Goal: Obtain resource: Obtain resource

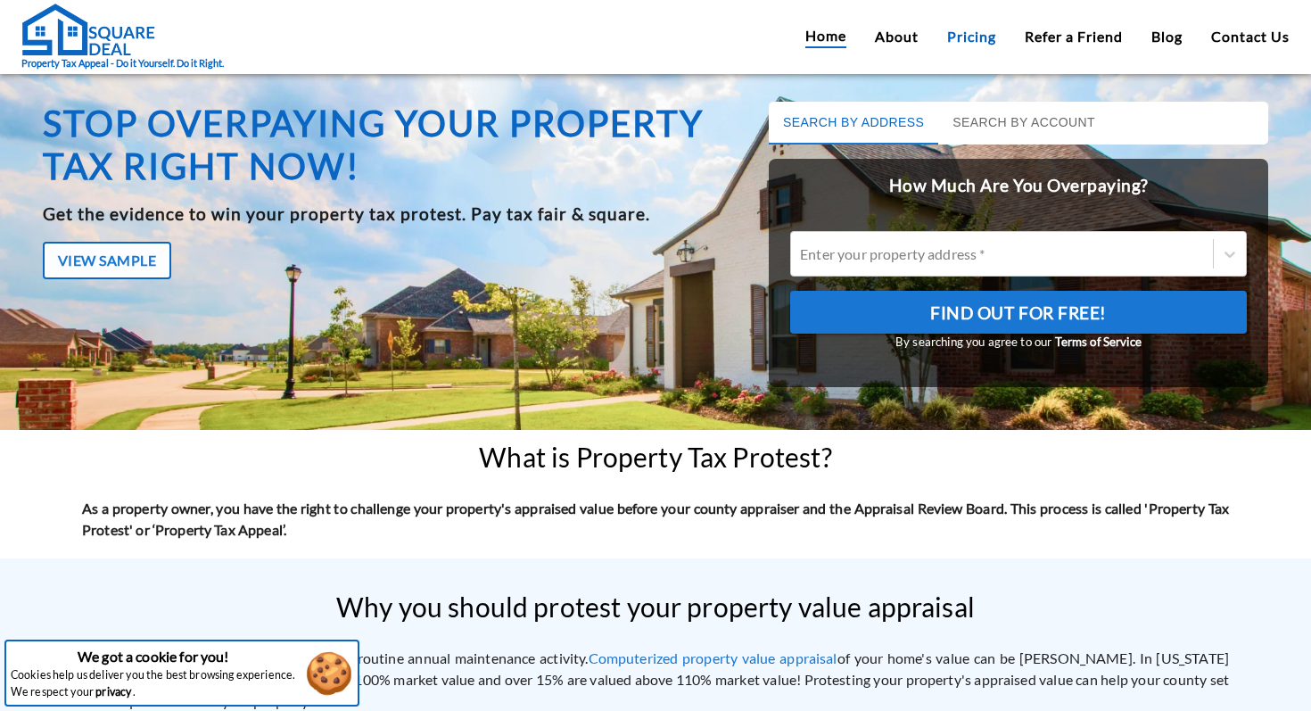
click at [951, 35] on link "Pricing" at bounding box center [971, 36] width 49 height 21
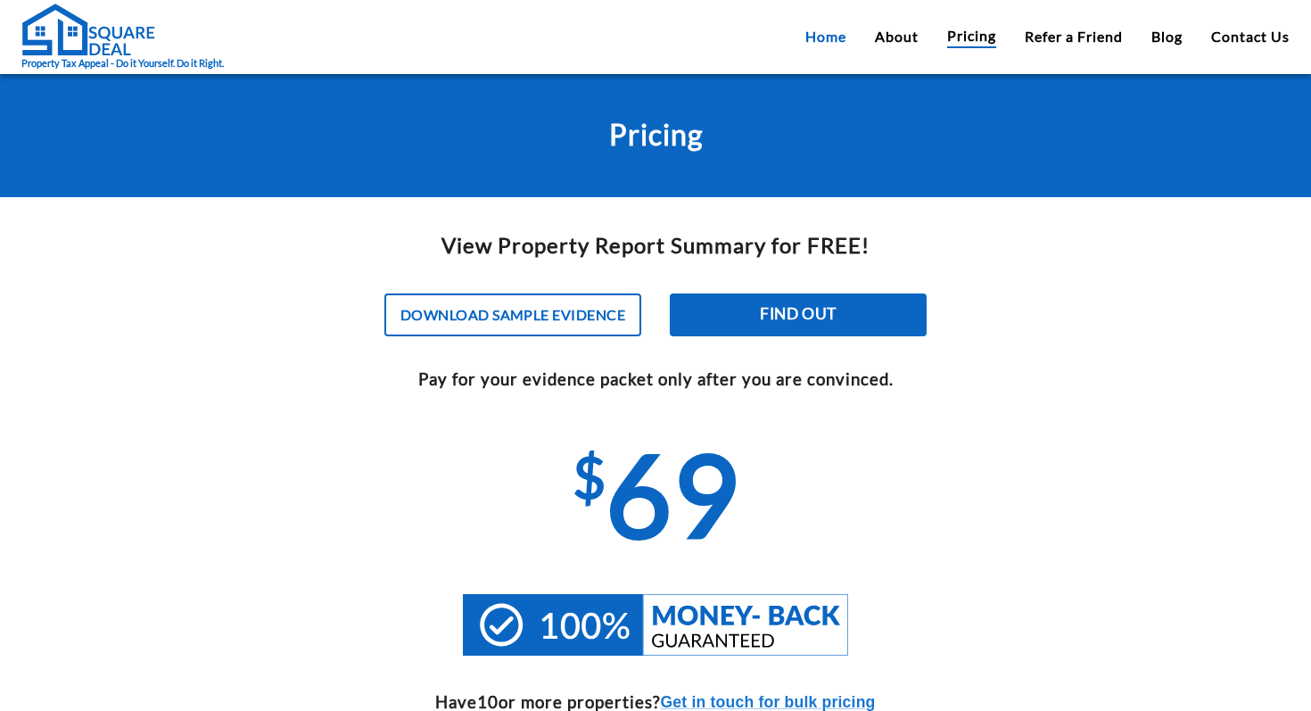
click at [816, 34] on link "Home" at bounding box center [825, 36] width 41 height 21
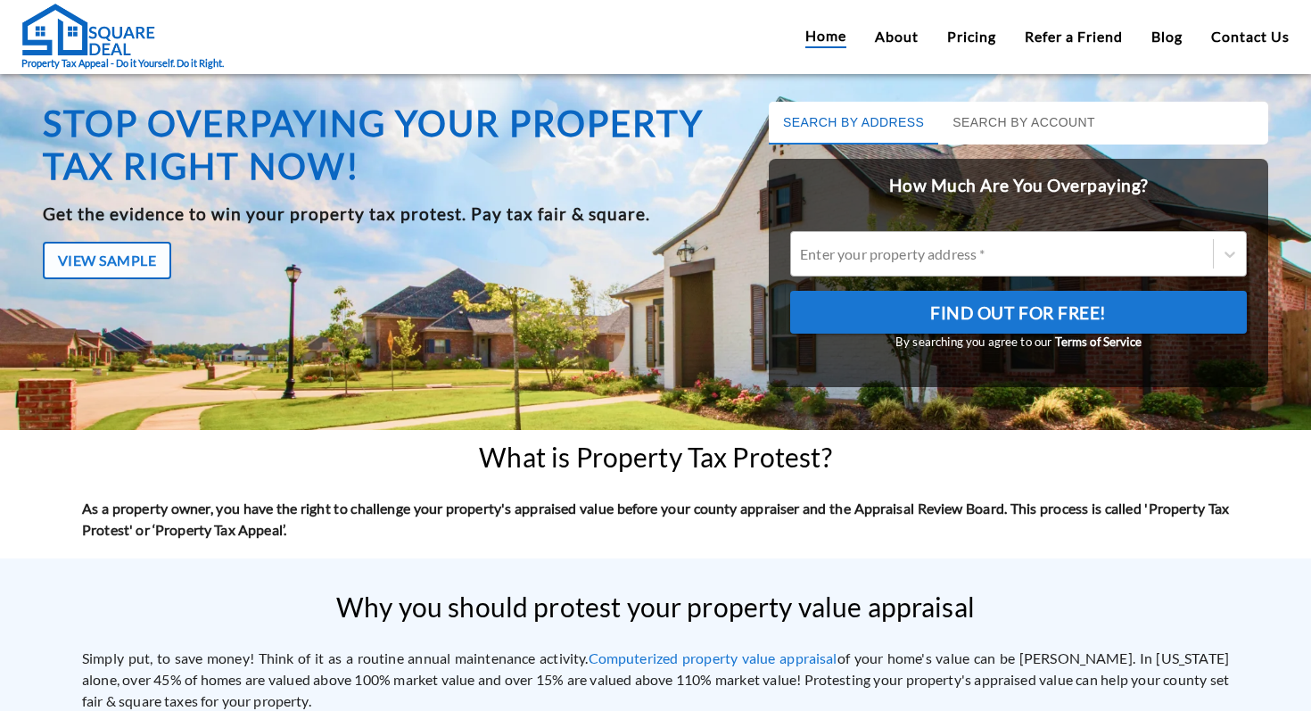
click at [931, 244] on div at bounding box center [1002, 253] width 404 height 21
click at [803, 245] on input "Enter your property address *" at bounding box center [801, 253] width 3 height 17
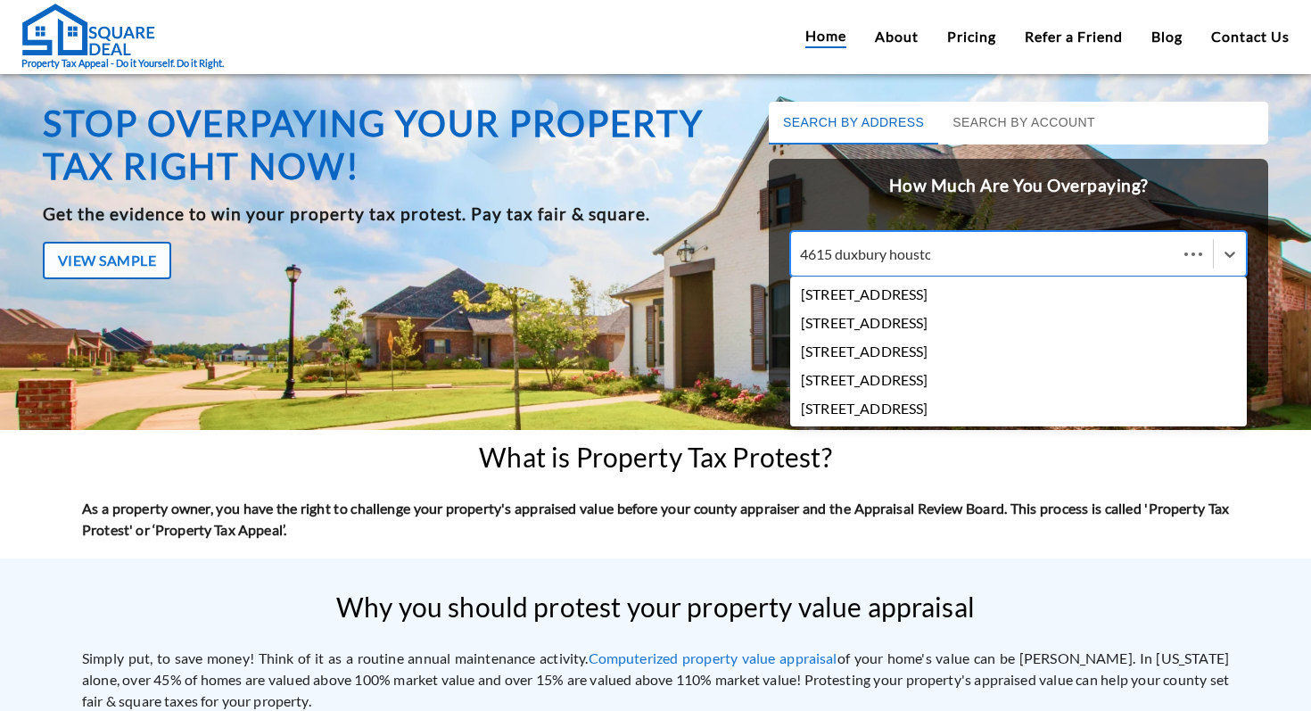
type input "[STREET_ADDRESS]"
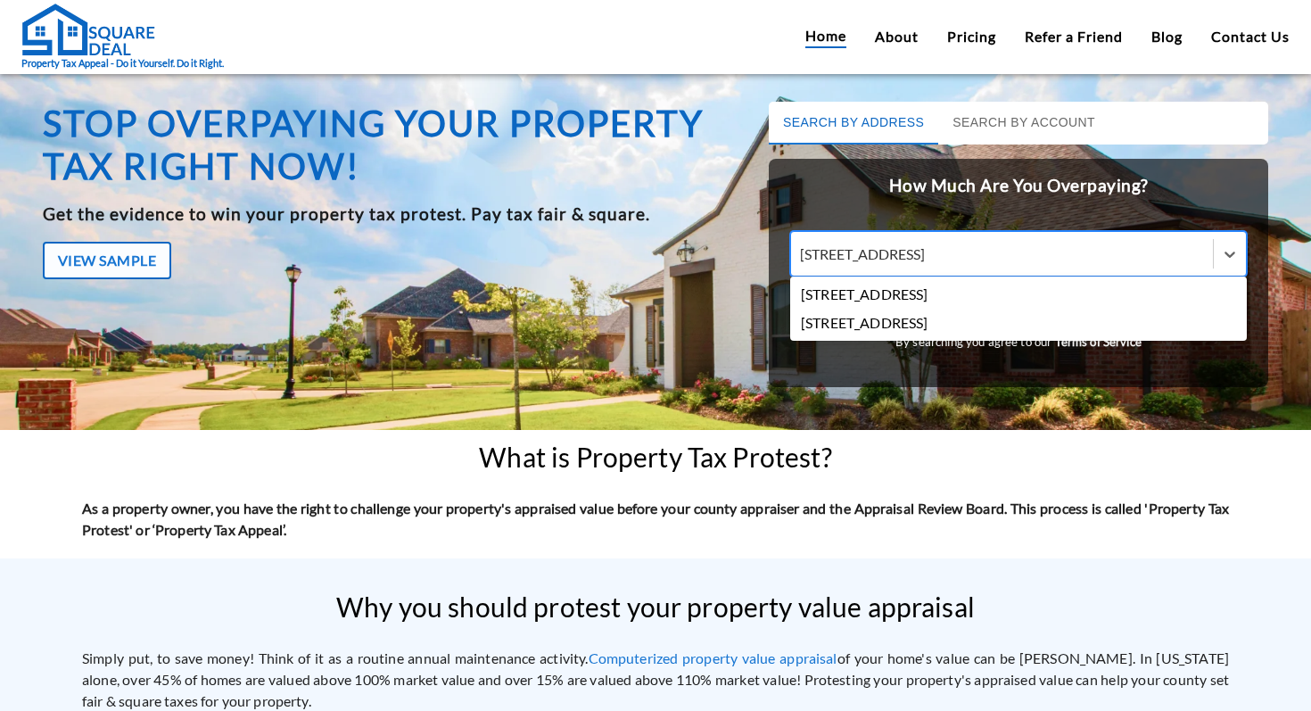
click at [961, 298] on div "[STREET_ADDRESS]" at bounding box center [1018, 294] width 457 height 29
click at [946, 262] on input "[STREET_ADDRESS]" at bounding box center [873, 253] width 146 height 17
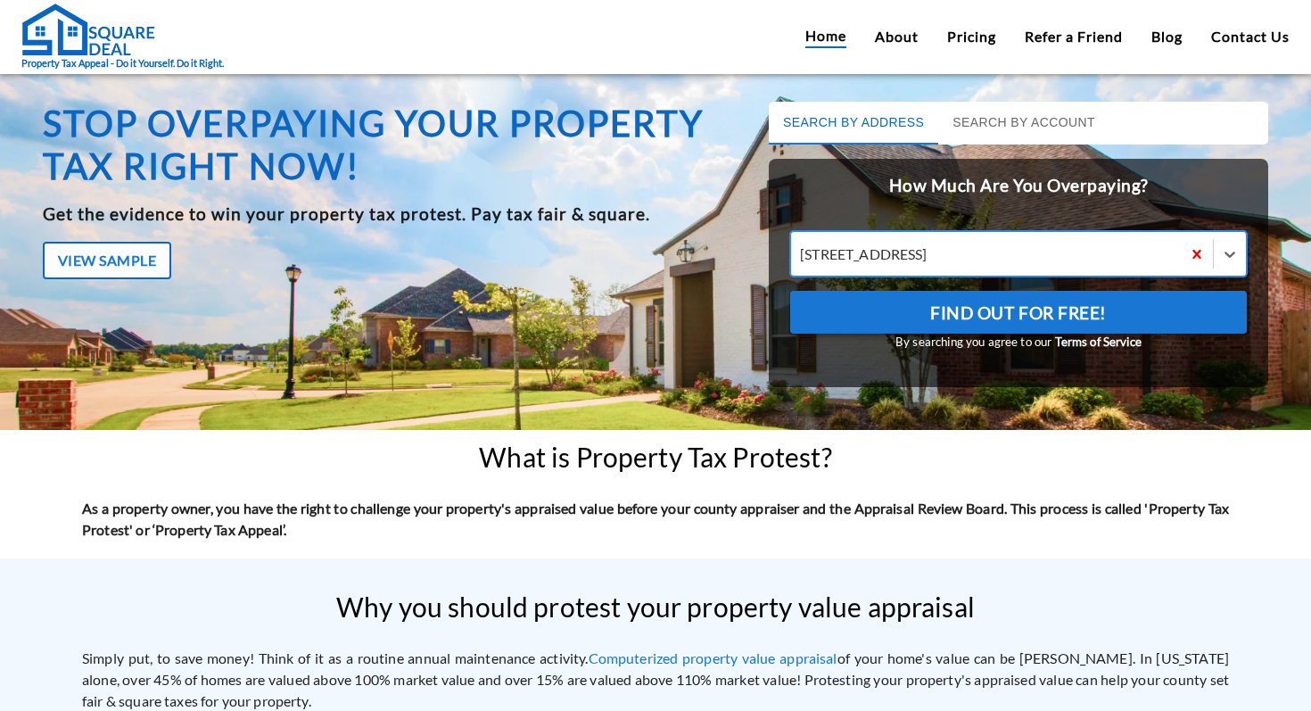
click at [953, 309] on span "Find Out For Free!" at bounding box center [1018, 313] width 177 height 30
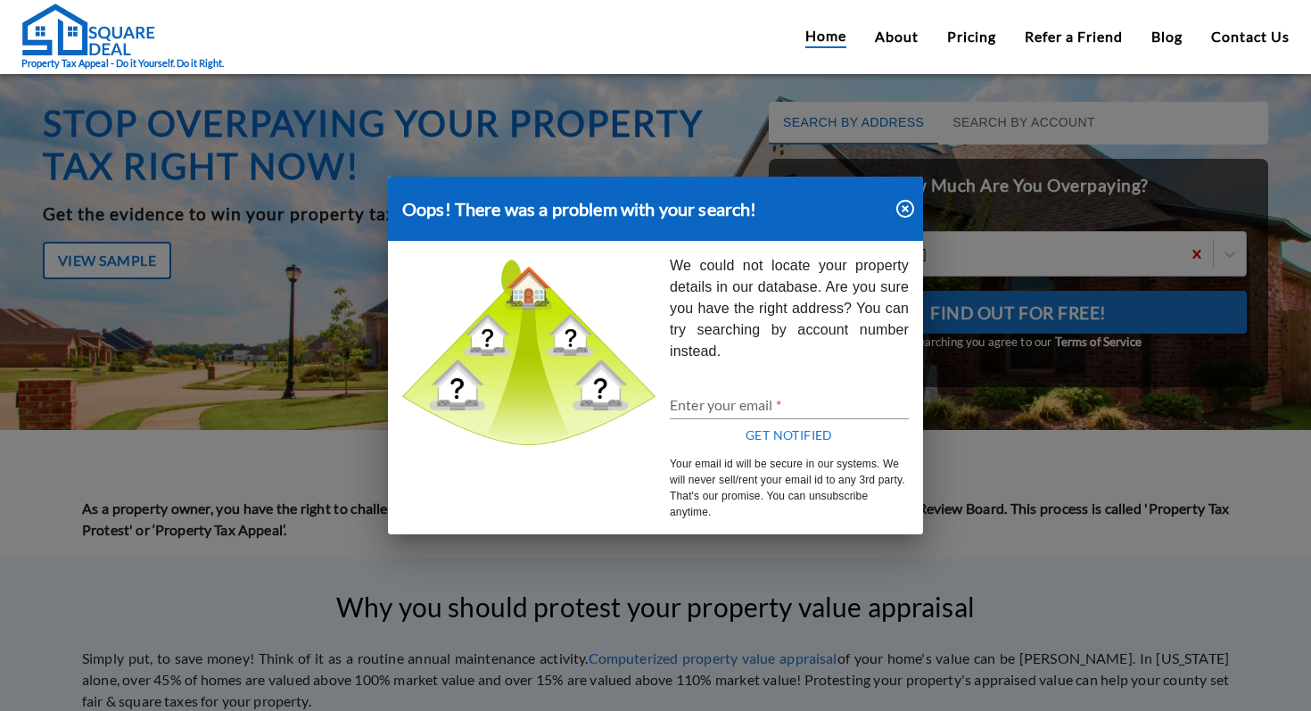
click at [906, 210] on icon "button" at bounding box center [905, 209] width 18 height 18
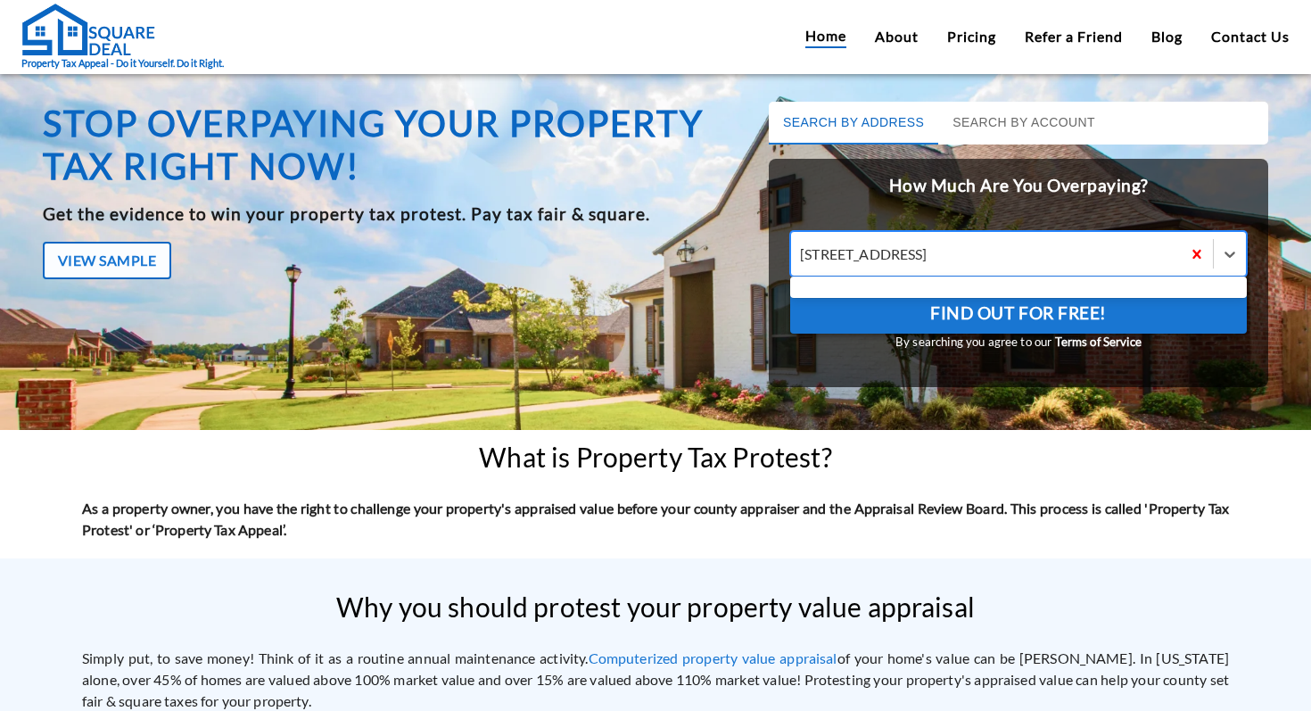
click at [948, 259] on div at bounding box center [986, 253] width 372 height 21
click at [803, 259] on input "Use Up and Down to choose options, press Enter to select the currently focused …" at bounding box center [801, 253] width 3 height 17
click at [948, 259] on div at bounding box center [986, 253] width 372 height 21
click at [803, 259] on input "Use Up and Down to choose options, press Enter to select the currently focused …" at bounding box center [801, 253] width 3 height 17
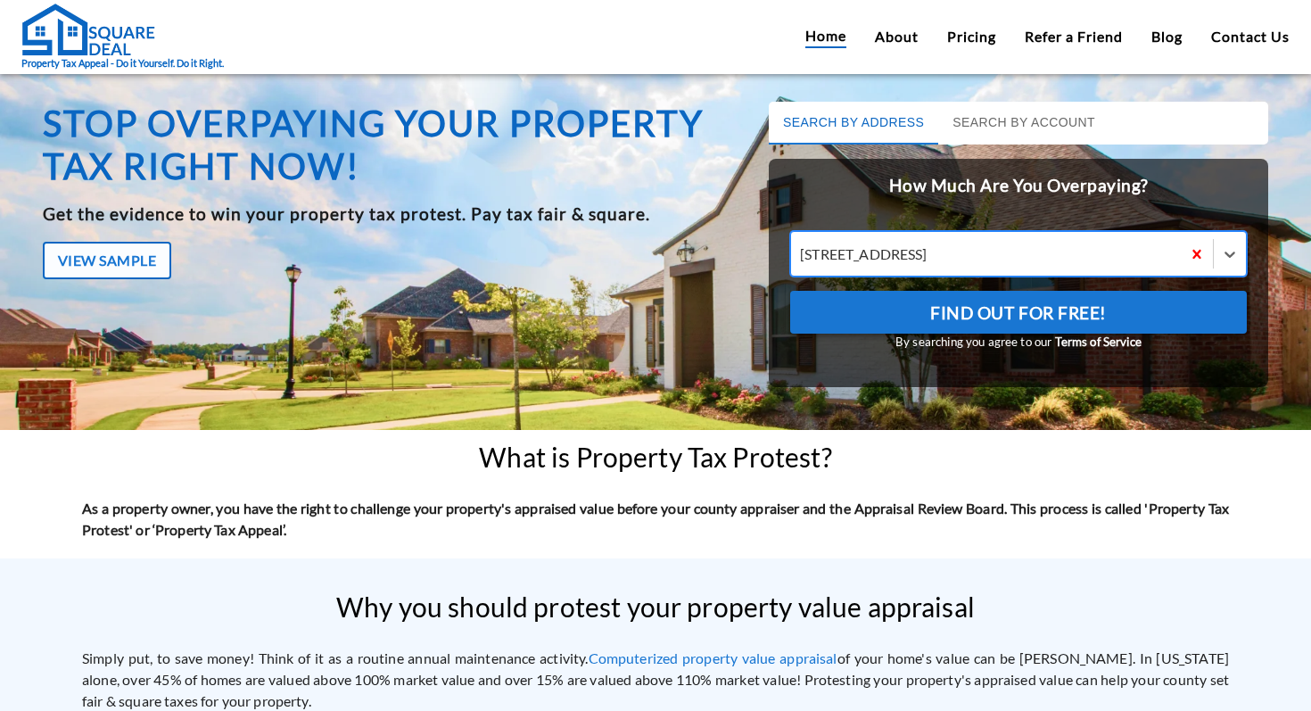
click at [948, 259] on div at bounding box center [986, 253] width 372 height 21
click at [803, 259] on input "[STREET_ADDRESS]" at bounding box center [801, 253] width 3 height 17
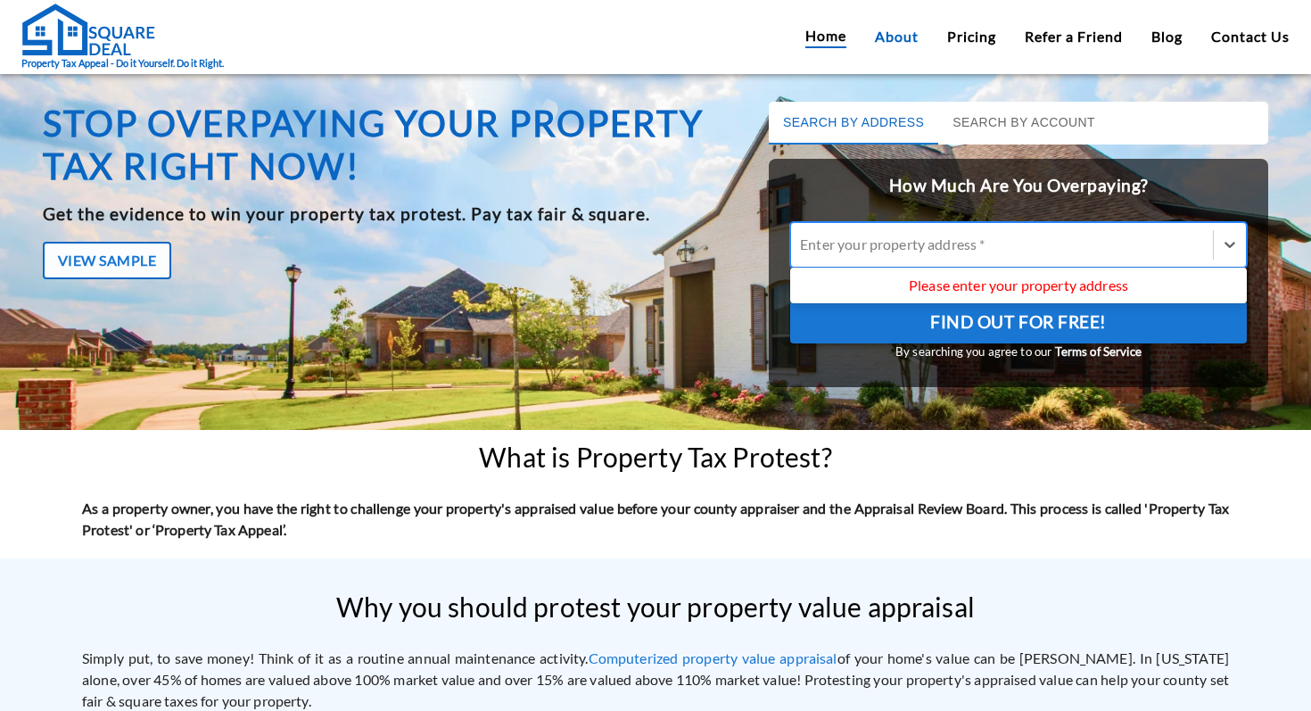
click at [901, 28] on link "About" at bounding box center [897, 36] width 44 height 21
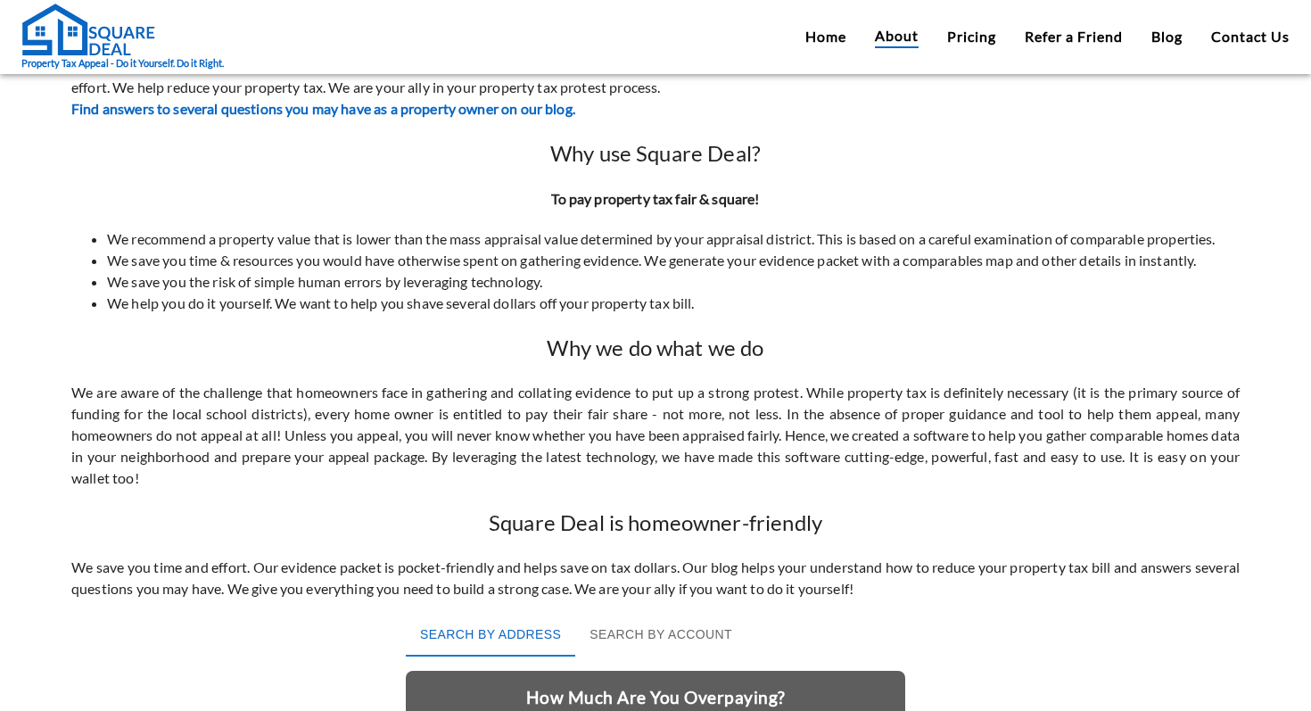
scroll to position [205, 0]
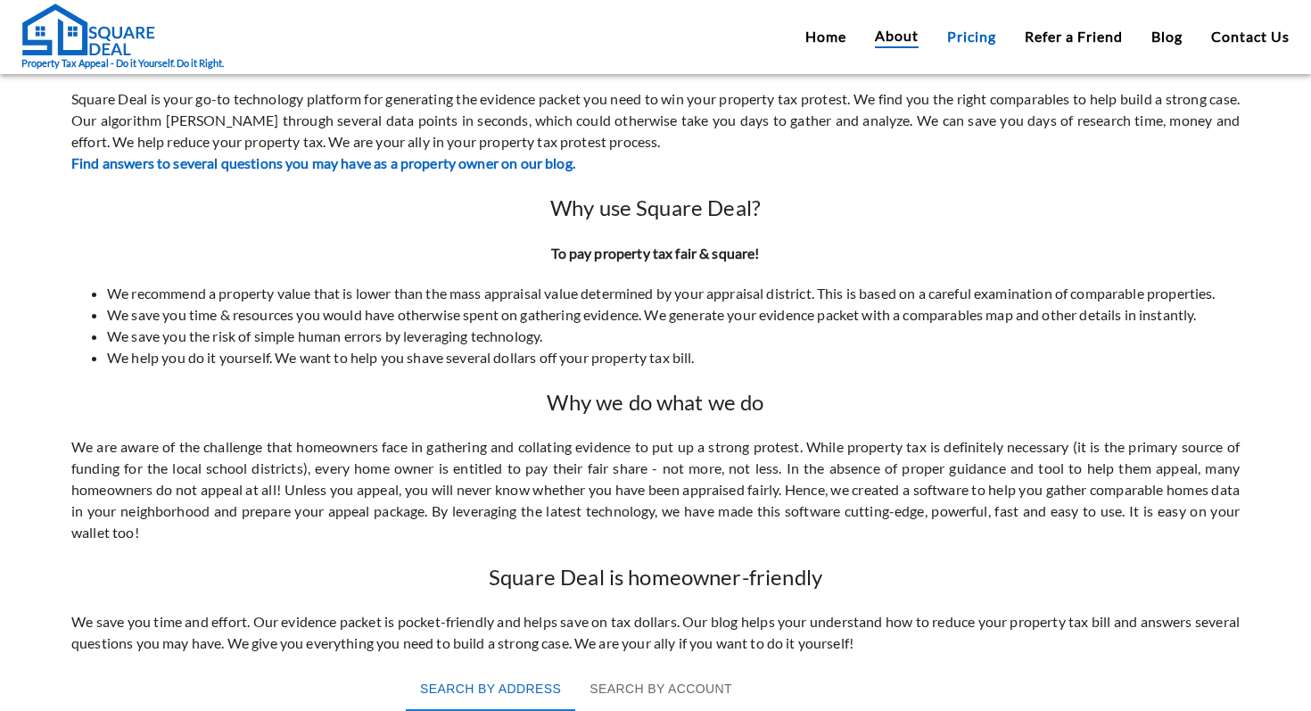
click at [953, 43] on link "Pricing" at bounding box center [971, 36] width 49 height 21
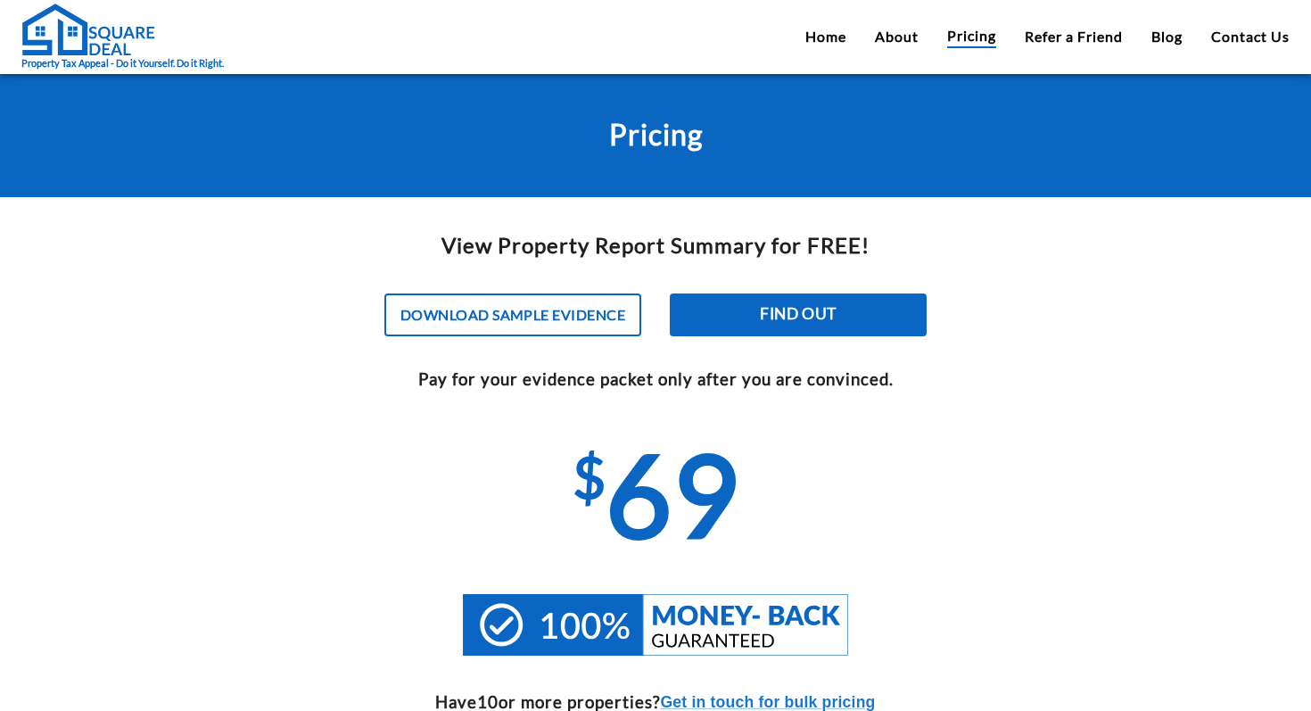
scroll to position [108, 0]
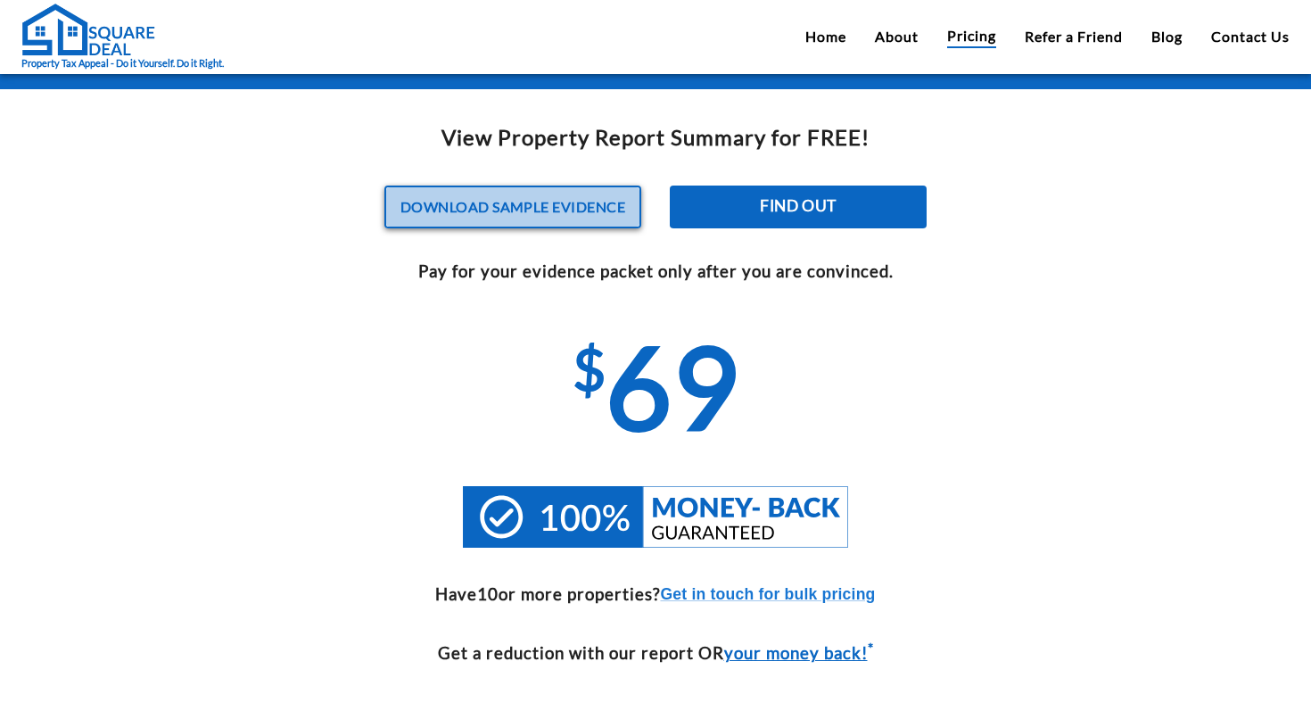
click at [594, 196] on button "Download sample evidence" at bounding box center [512, 206] width 257 height 43
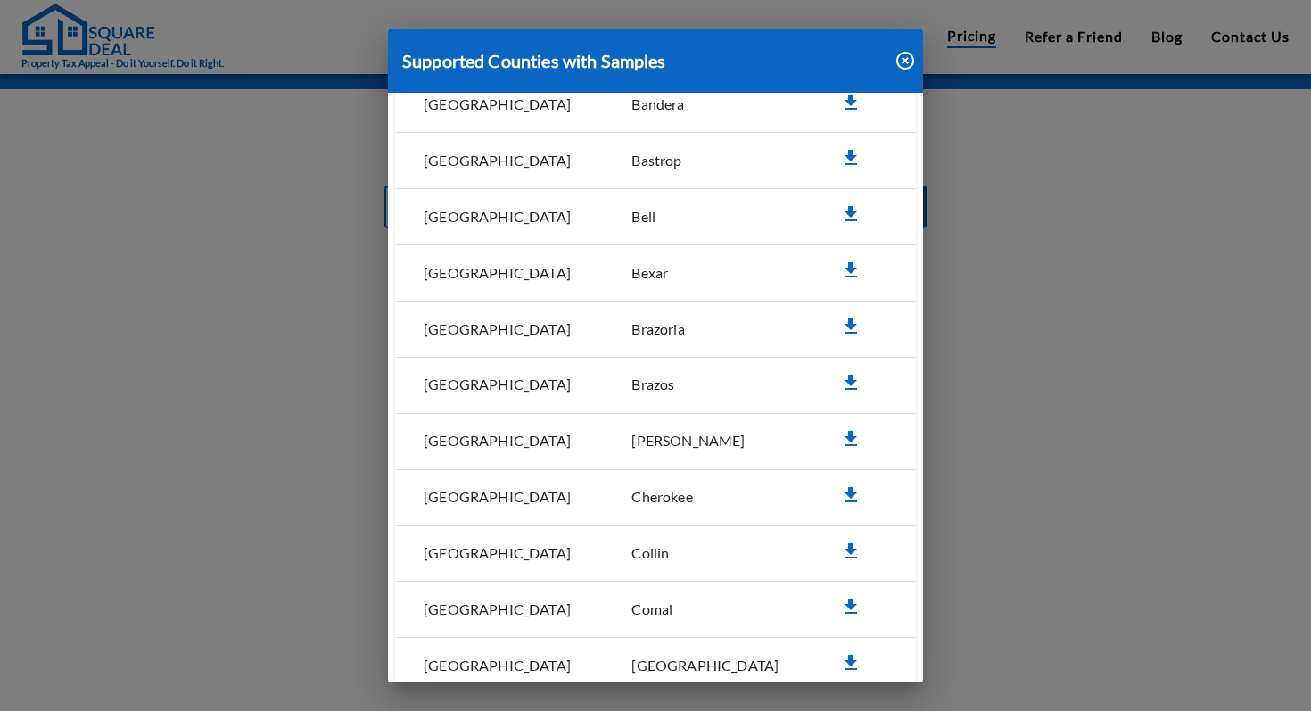
scroll to position [142, 0]
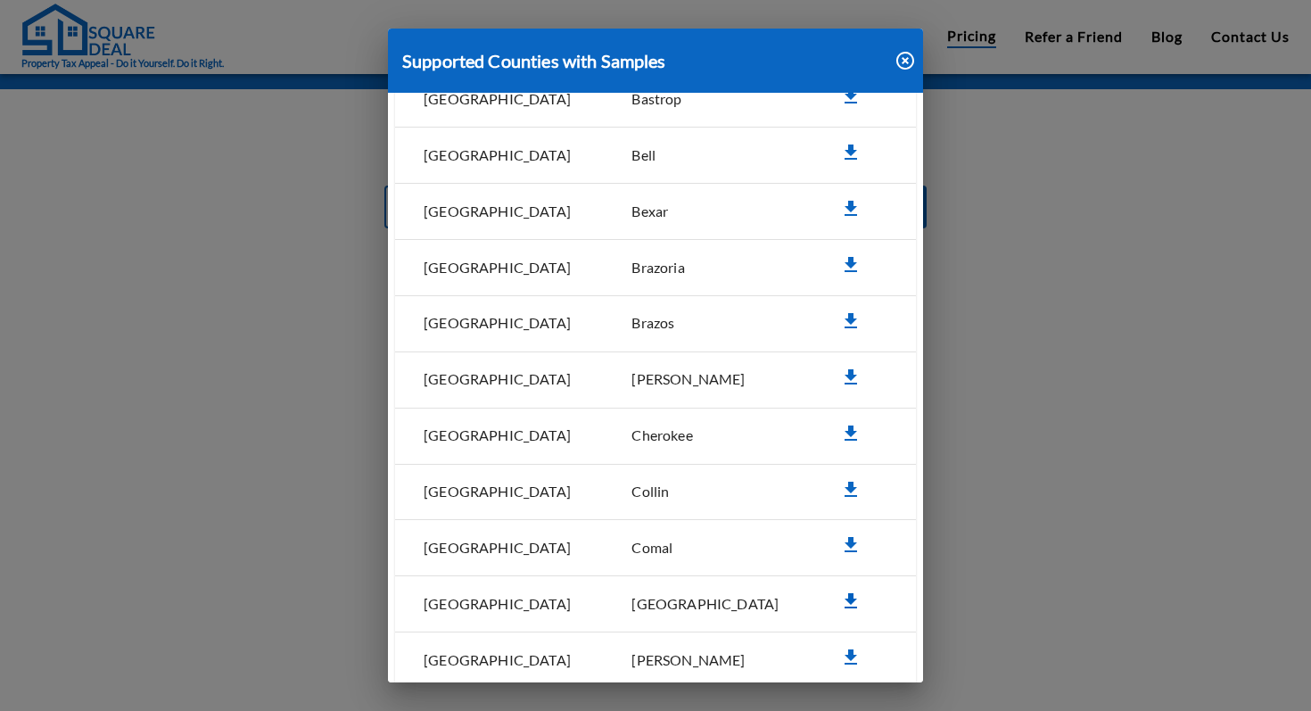
click at [840, 590] on icon "simple table" at bounding box center [850, 600] width 21 height 21
